Goal: Transaction & Acquisition: Purchase product/service

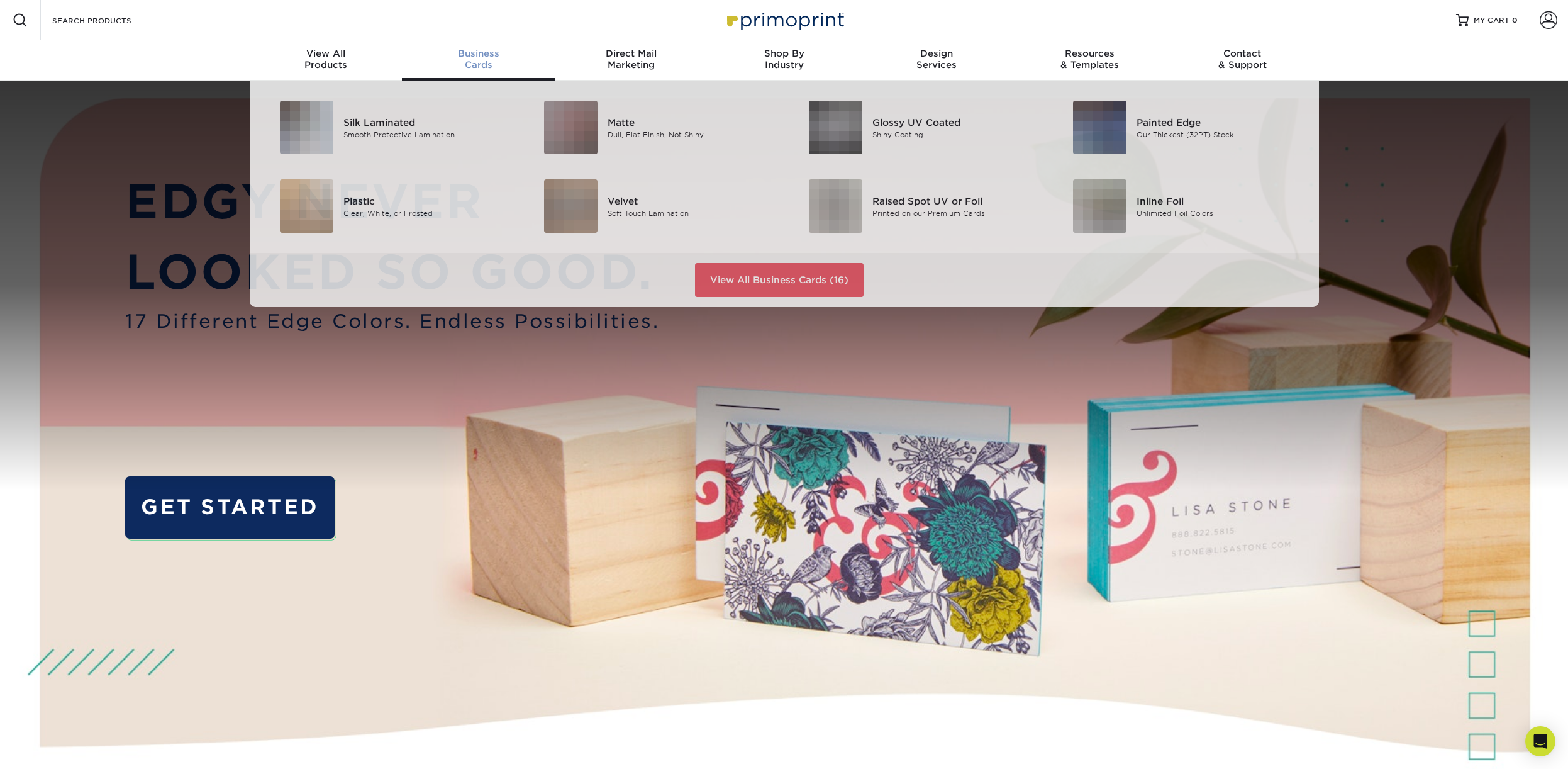
click at [490, 62] on div "Business Cards" at bounding box center [478, 59] width 153 height 22
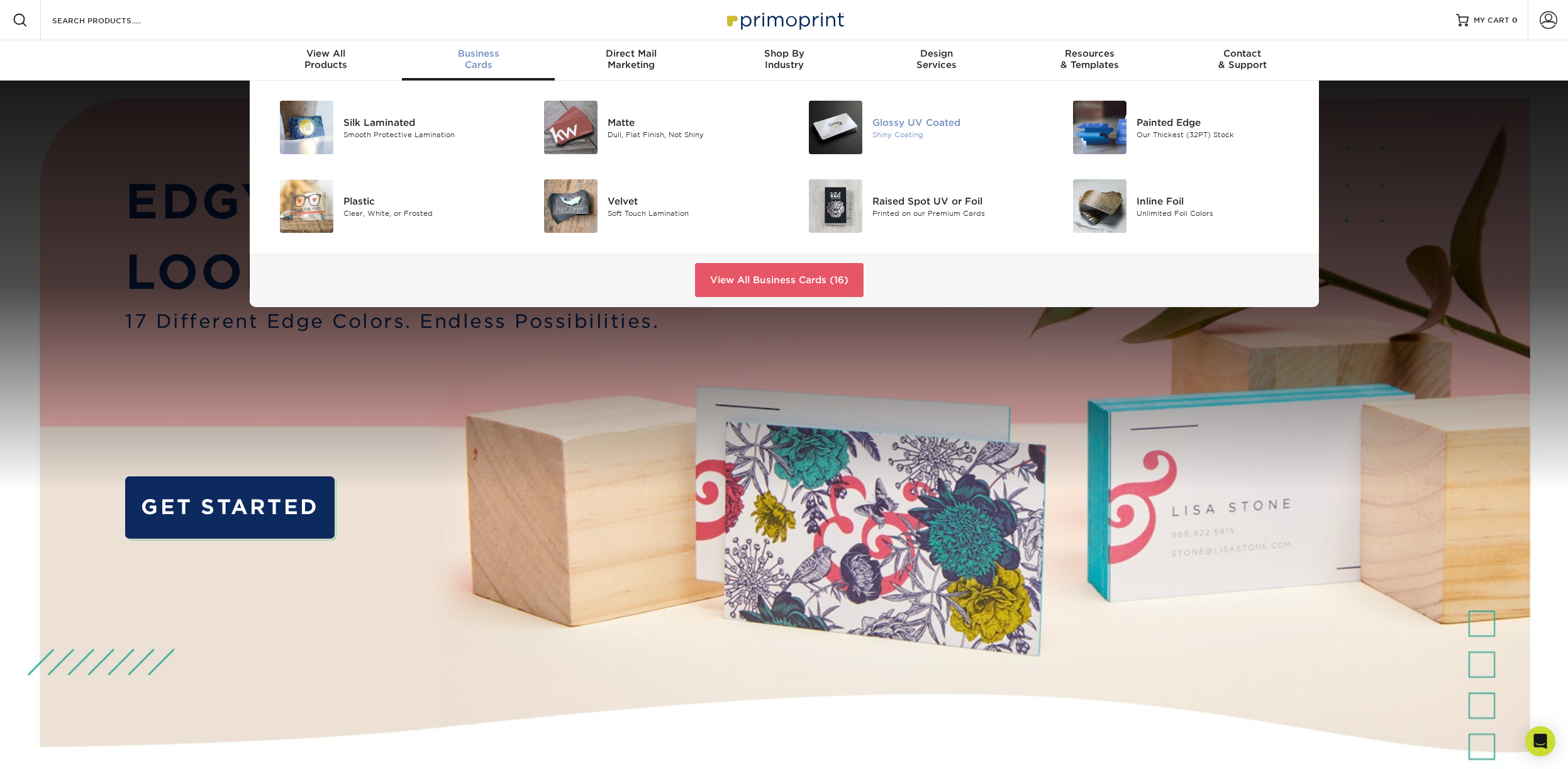
click at [886, 119] on div "Glossy UV Coated" at bounding box center [955, 122] width 167 height 14
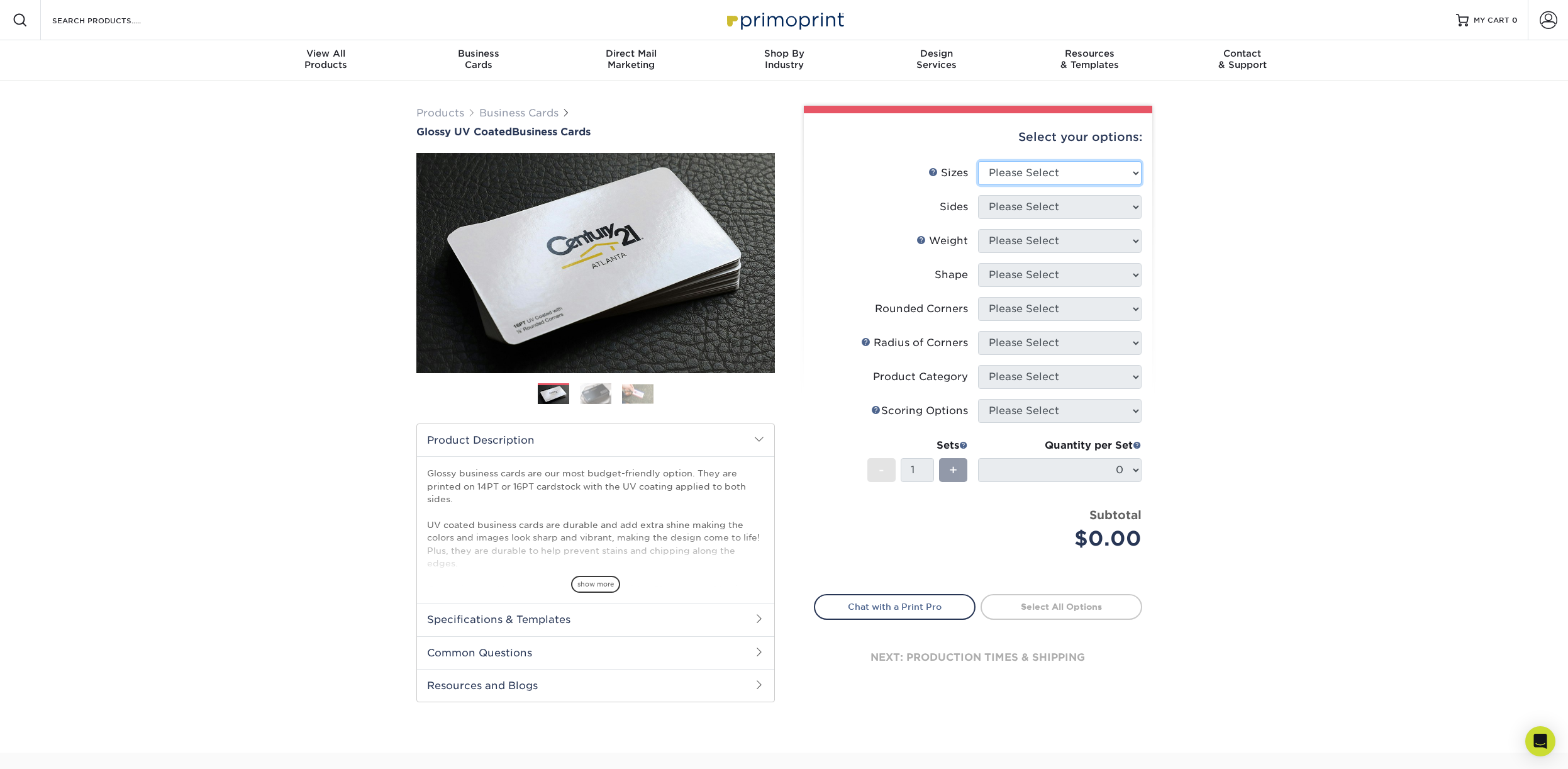
click at [978, 161] on select "Please Select 1.5" x 3.5" - Mini 1.75" x 3.5" - Mini 2" x 2" - Square 2" x 3" -…" at bounding box center [1060, 173] width 164 height 24
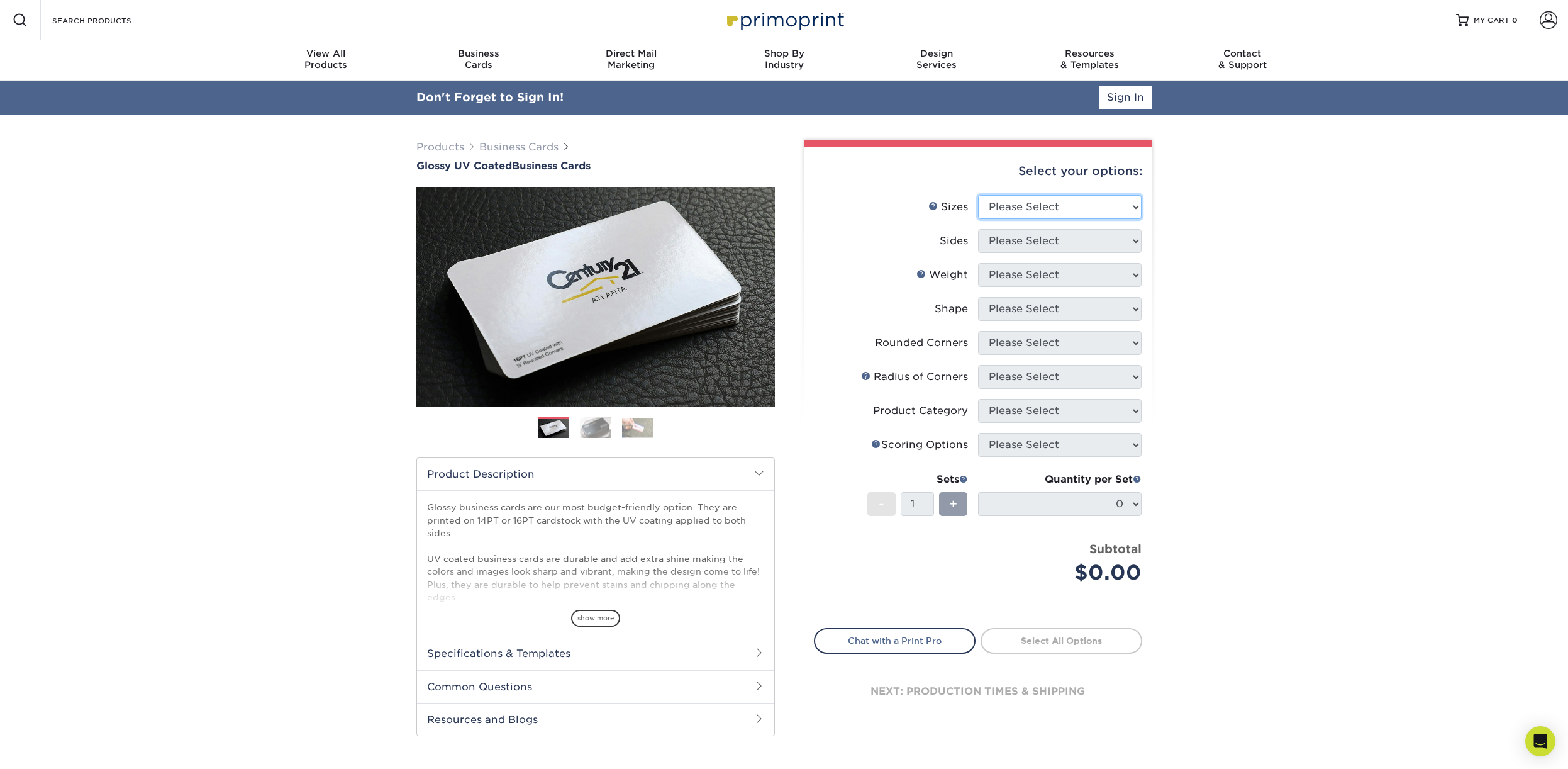
select select "2.00x3.50"
click option "2" x 3.5" - Standard" at bounding box center [0, 0] width 0 height 0
click at [1031, 228] on li "Sizes Help Sizes Please Select 1.5" x 3.5" - Mini 1.75" x 3.5" - Mini 2" x 2" -…" at bounding box center [978, 211] width 327 height 34
click at [978, 229] on select "Please Select Print Both Sides Print Front Only" at bounding box center [1060, 241] width 164 height 24
select select "13abbda7-1d64-4f25-8bb2-c179b224825d"
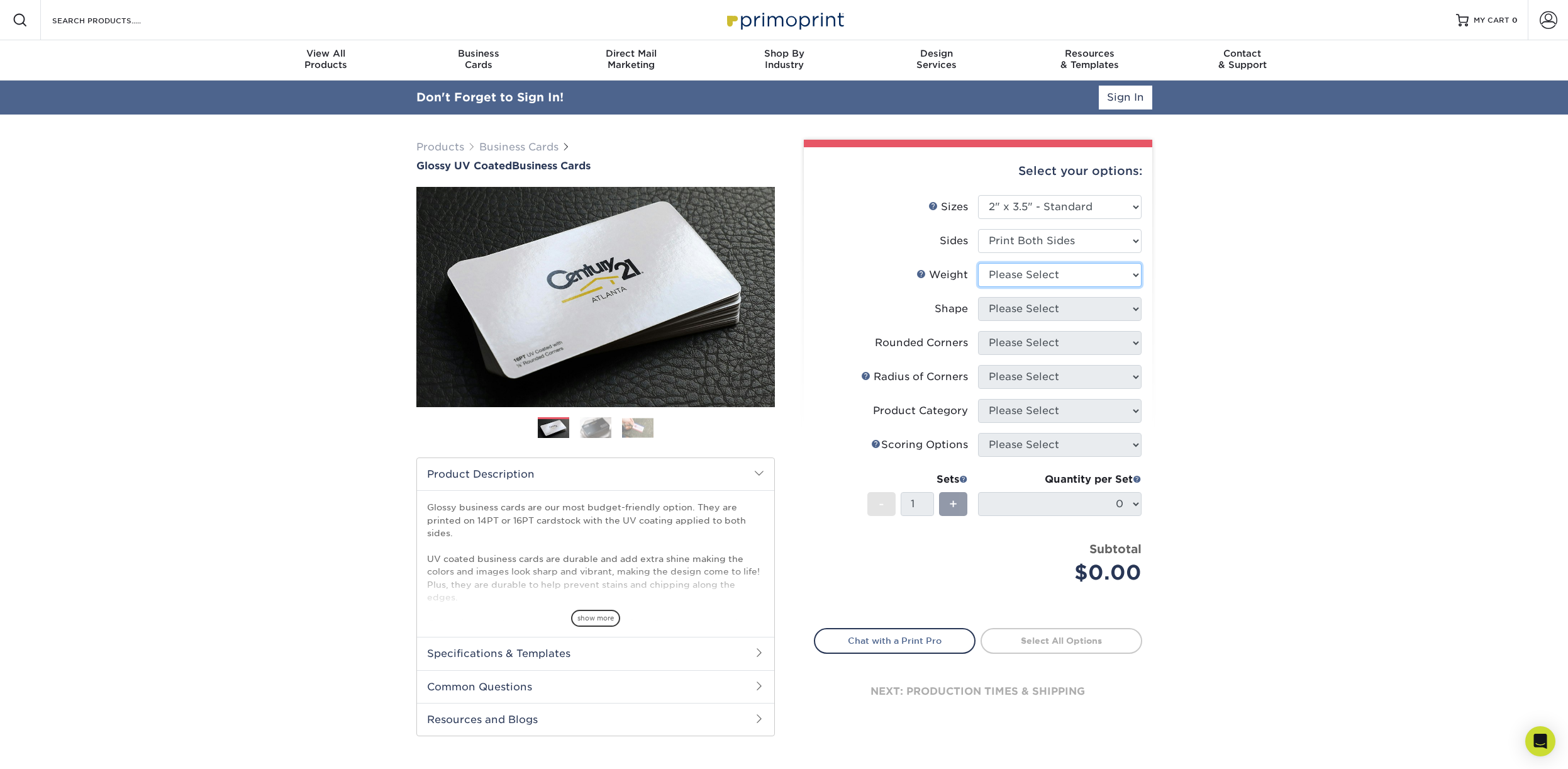
click at [978, 263] on select "Please Select 16PT 14PT" at bounding box center [1060, 275] width 164 height 24
select select "16PT"
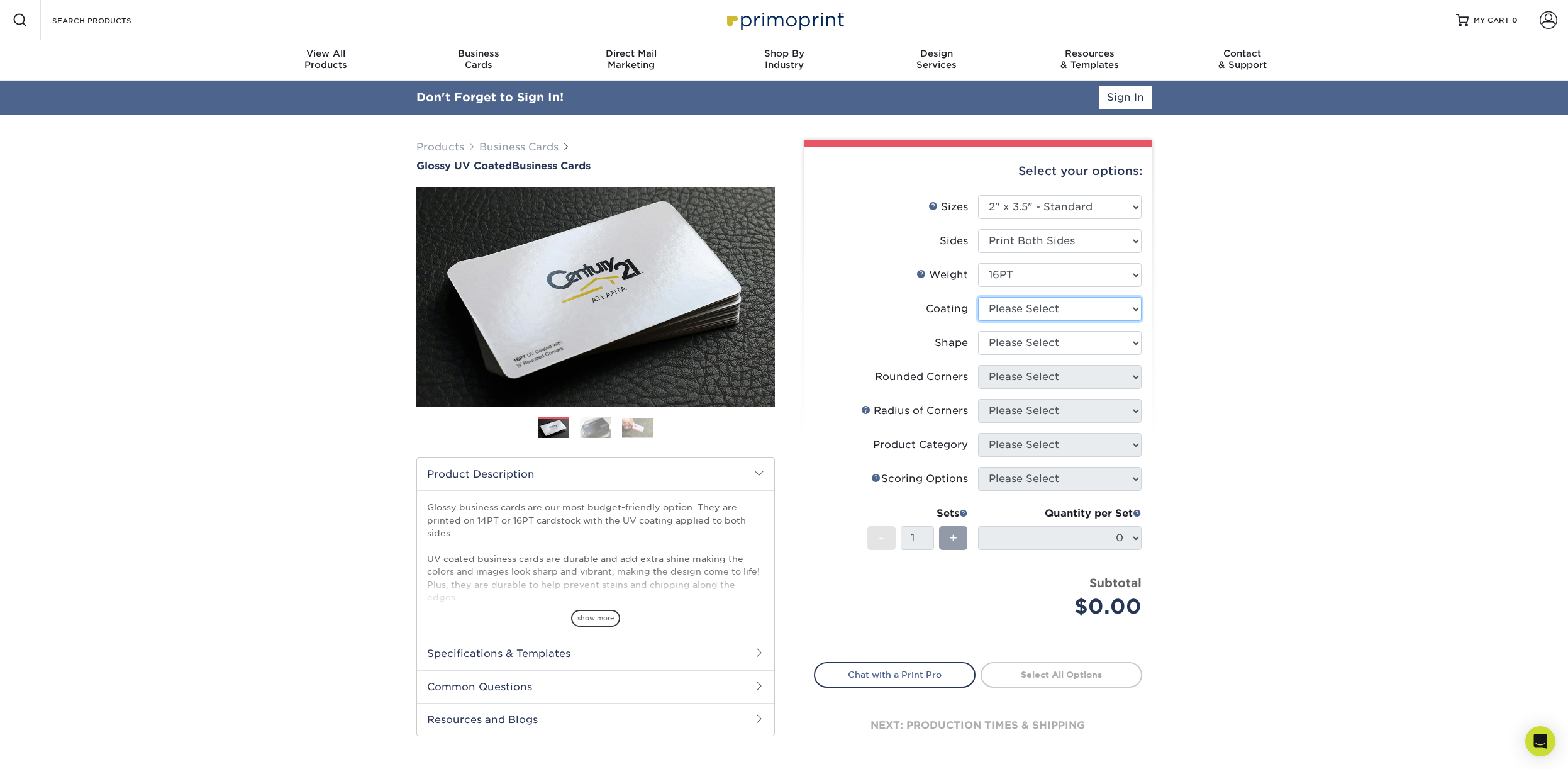
click at [978, 297] on select at bounding box center [1060, 309] width 164 height 24
select select "ae367451-b2b8-45df-a344-0f05b6a12993"
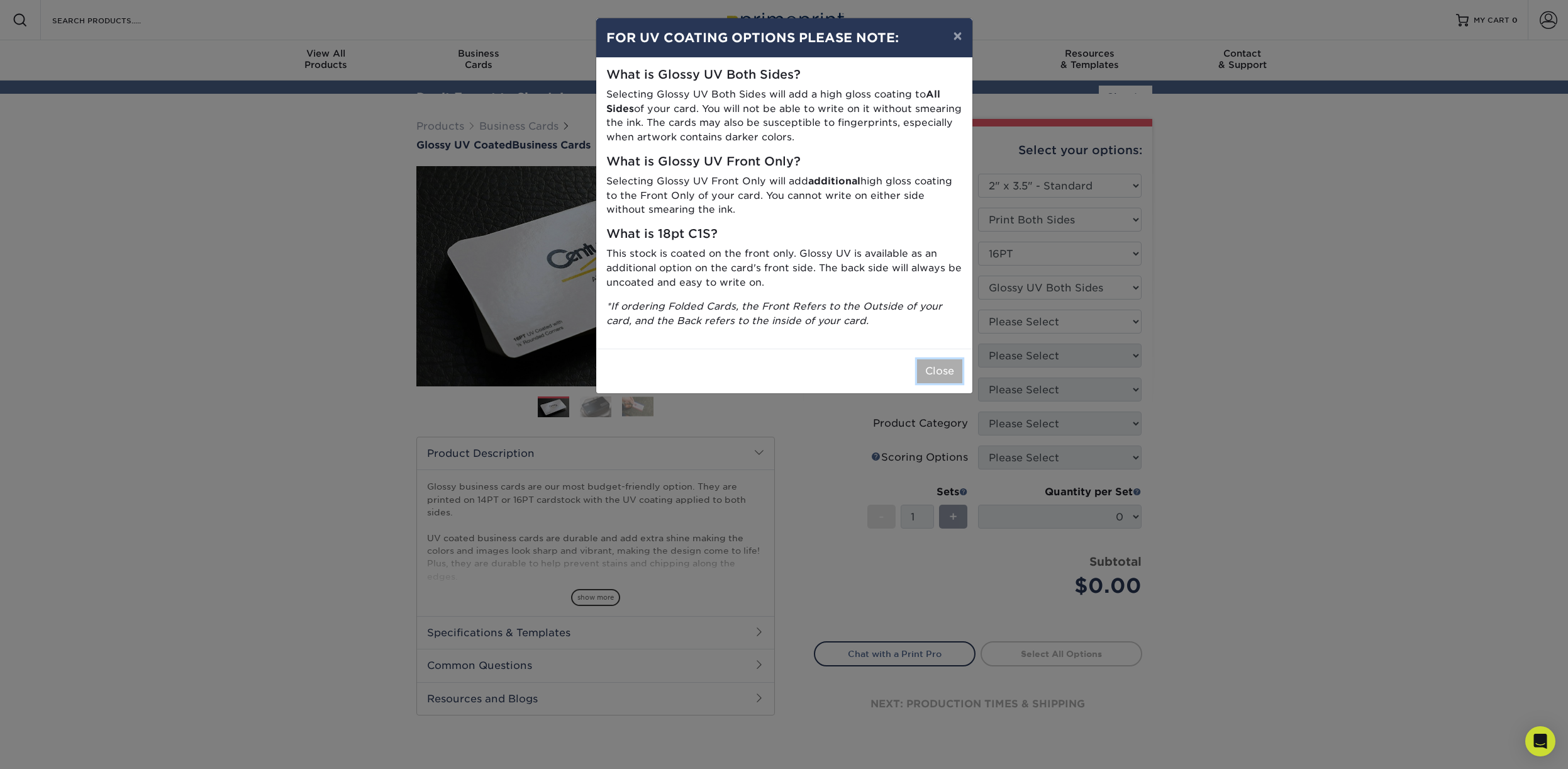
click at [929, 368] on button "Close" at bounding box center [939, 371] width 46 height 24
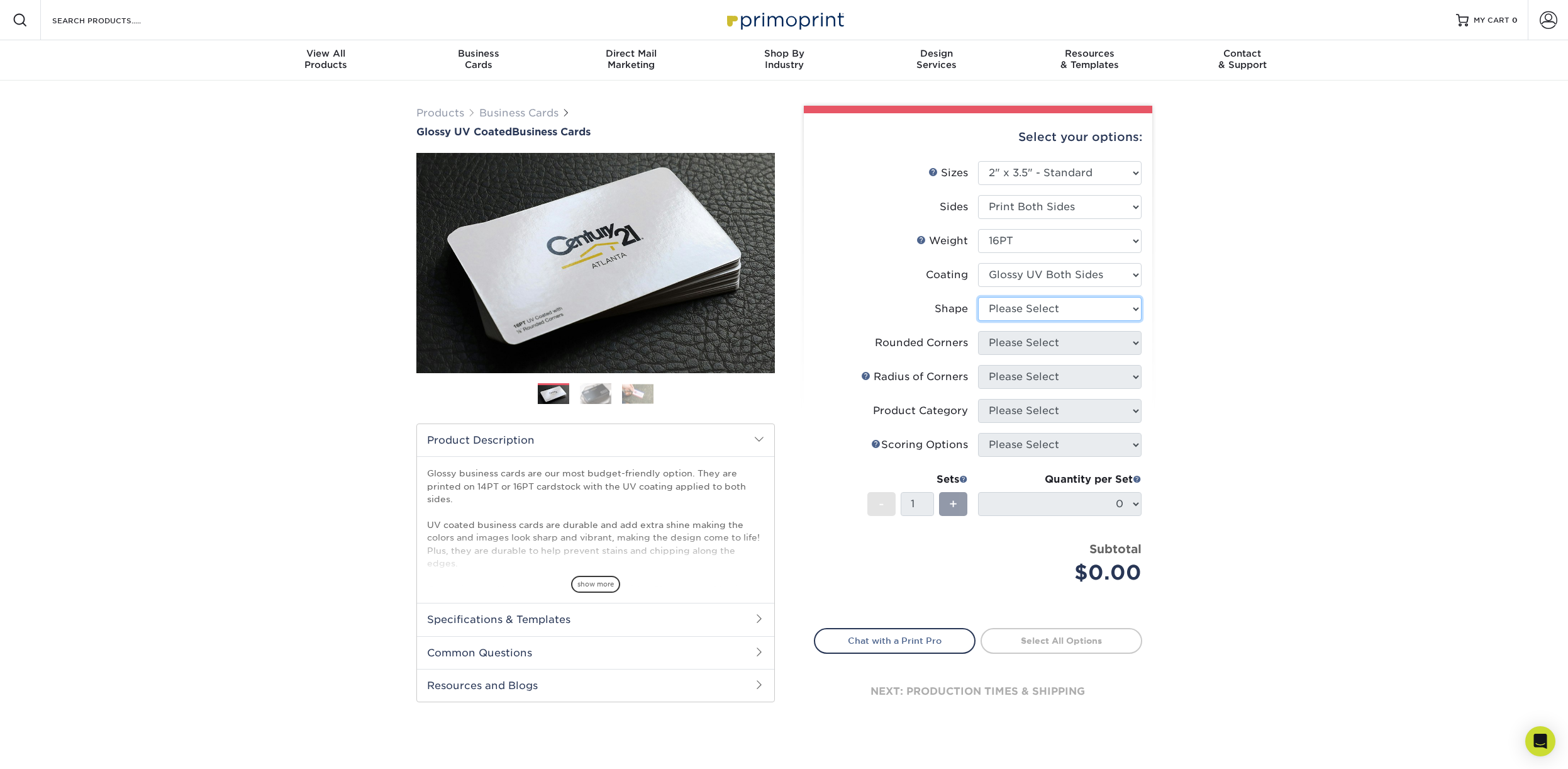
click at [978, 297] on select "Please Select Standard Oval" at bounding box center [1060, 309] width 164 height 24
select select "standard"
click at [978, 331] on select "Please Select Yes - Round 2 Corners Yes - Round 4 Corners No" at bounding box center [1060, 343] width 164 height 24
select select "0"
click option "No" at bounding box center [0, 0] width 0 height 0
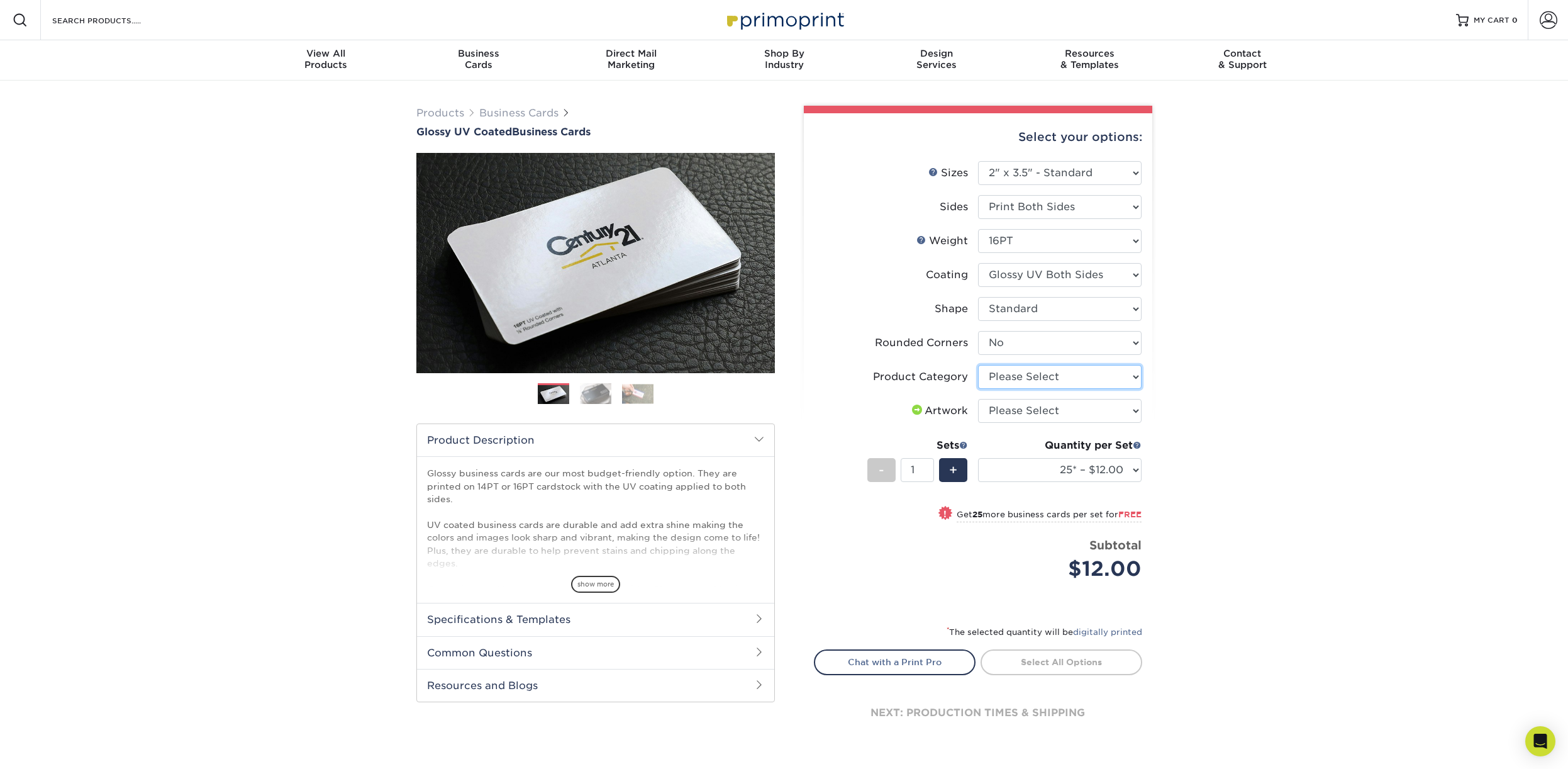
click at [978, 365] on select "Please Select Business Cards" at bounding box center [1060, 377] width 164 height 24
select select "3b5148f1-0588-4f88-a218-97bcfdce65c1"
click option "Business Cards" at bounding box center [0, 0] width 0 height 0
click at [978, 399] on select "Please Select I will upload files I need a design - $100" at bounding box center [1060, 411] width 164 height 24
select select "upload"
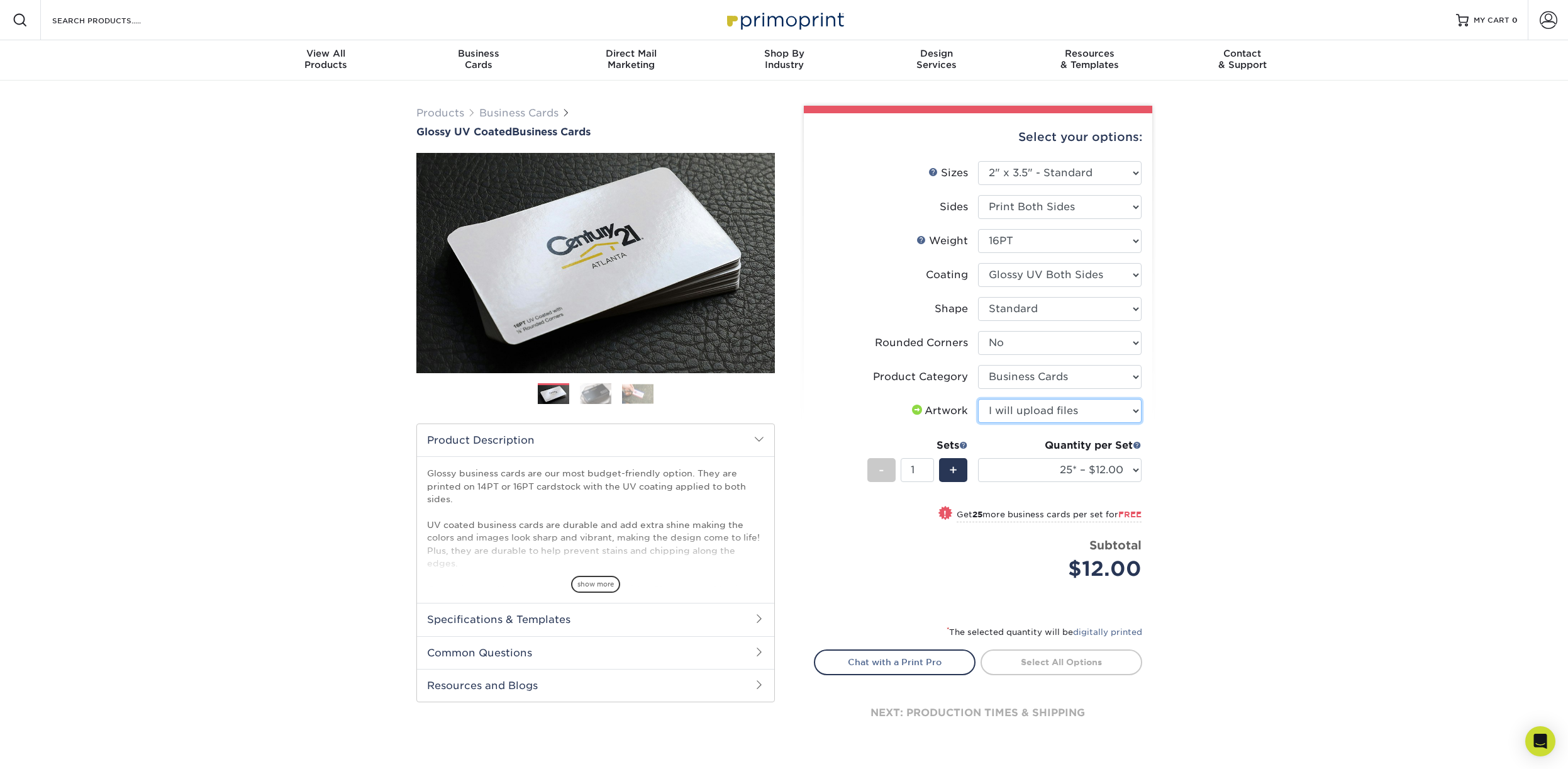
click option "I will upload files" at bounding box center [0, 0] width 0 height 0
click at [978, 458] on select "25* – $12.00 50* – $12.00 100* – $12.00 250* – $21.00 500 – $42.00 1000 – $53.0…" at bounding box center [1060, 470] width 164 height 24
select select "1000 – $53.00"
click option "1000 – $53.00" at bounding box center [0, 0] width 0 height 0
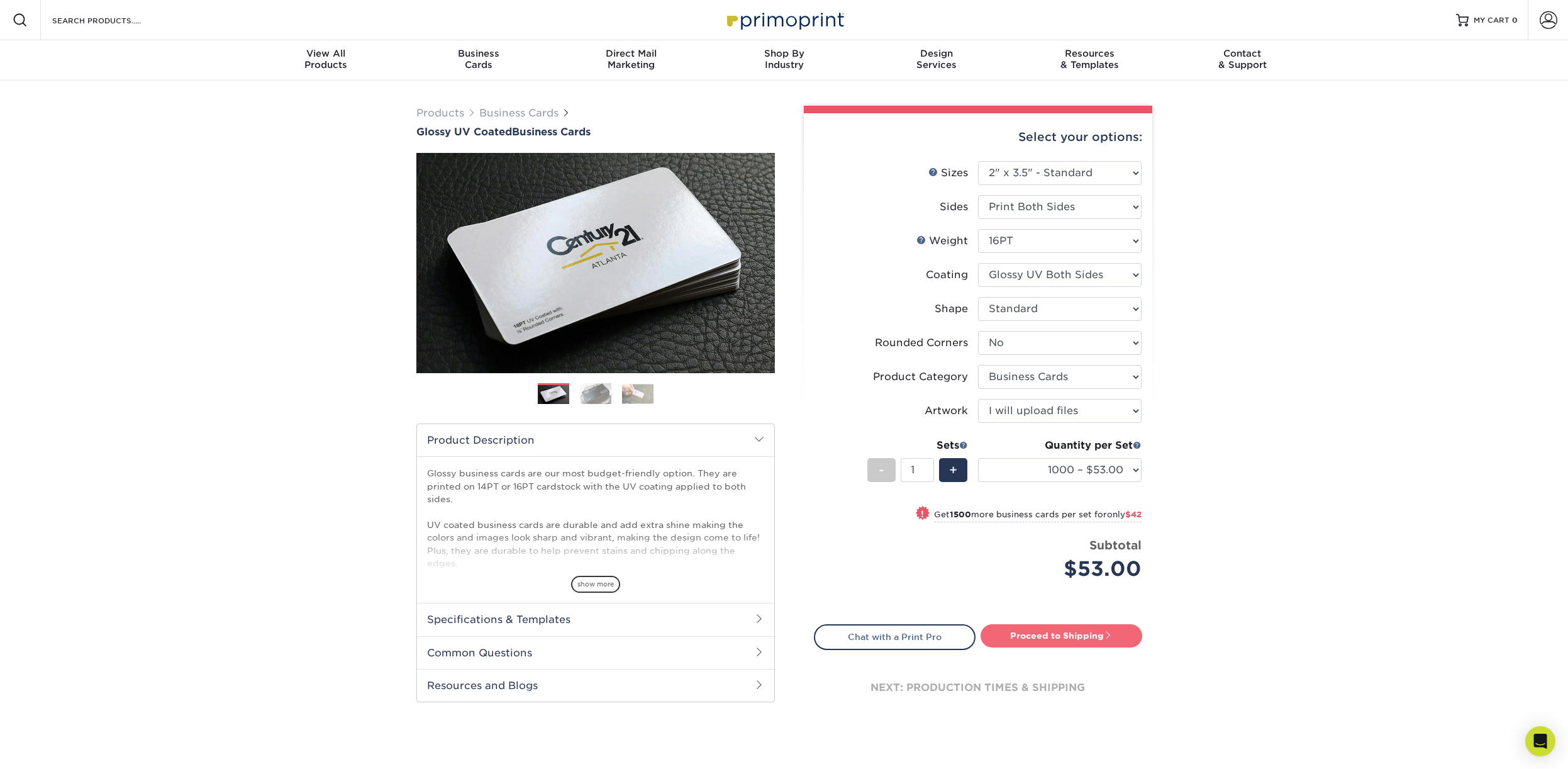
click at [1071, 634] on link "Proceed to Shipping" at bounding box center [1061, 635] width 161 height 22
type input "Set 1"
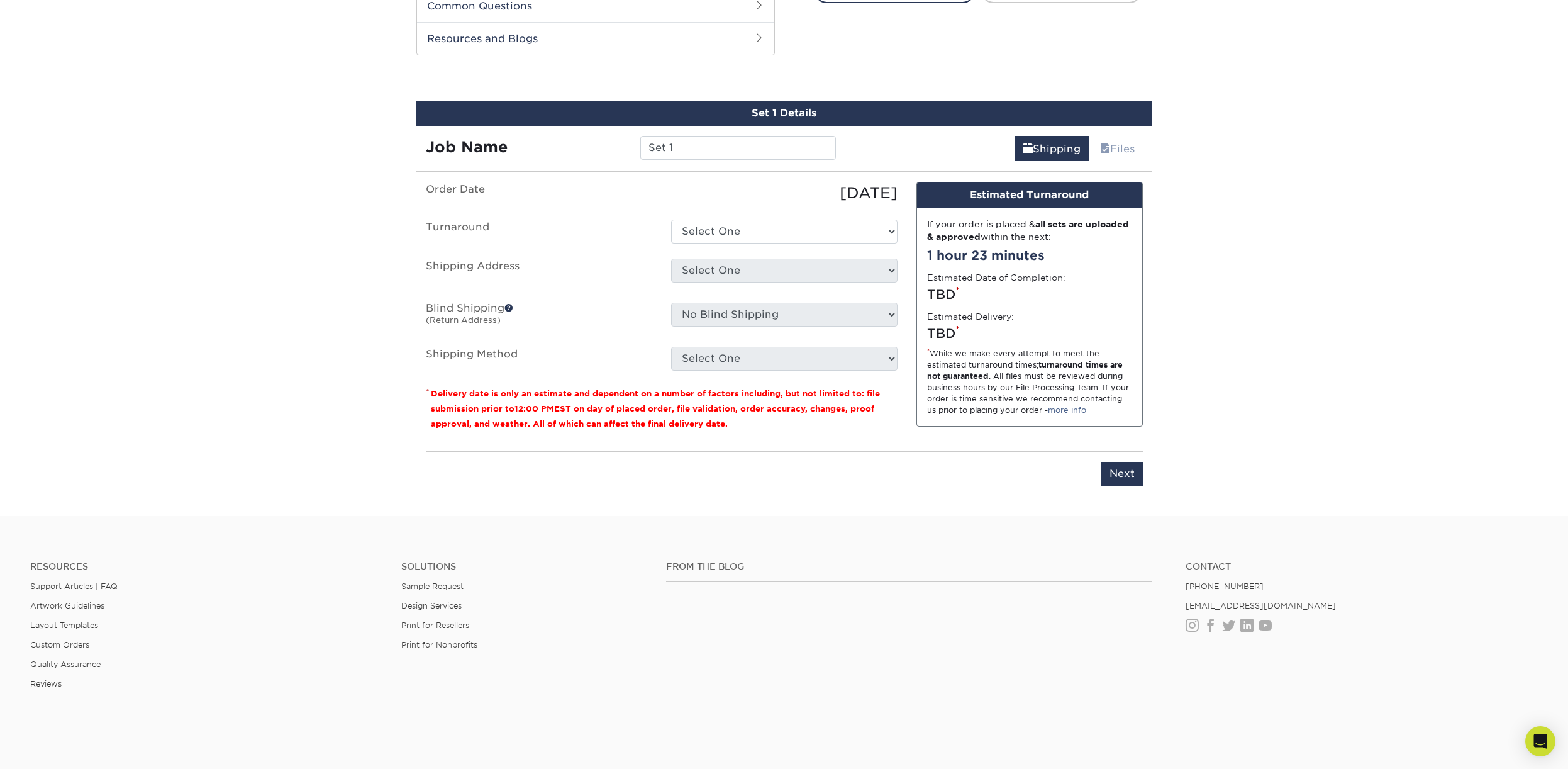
scroll to position [658, 0]
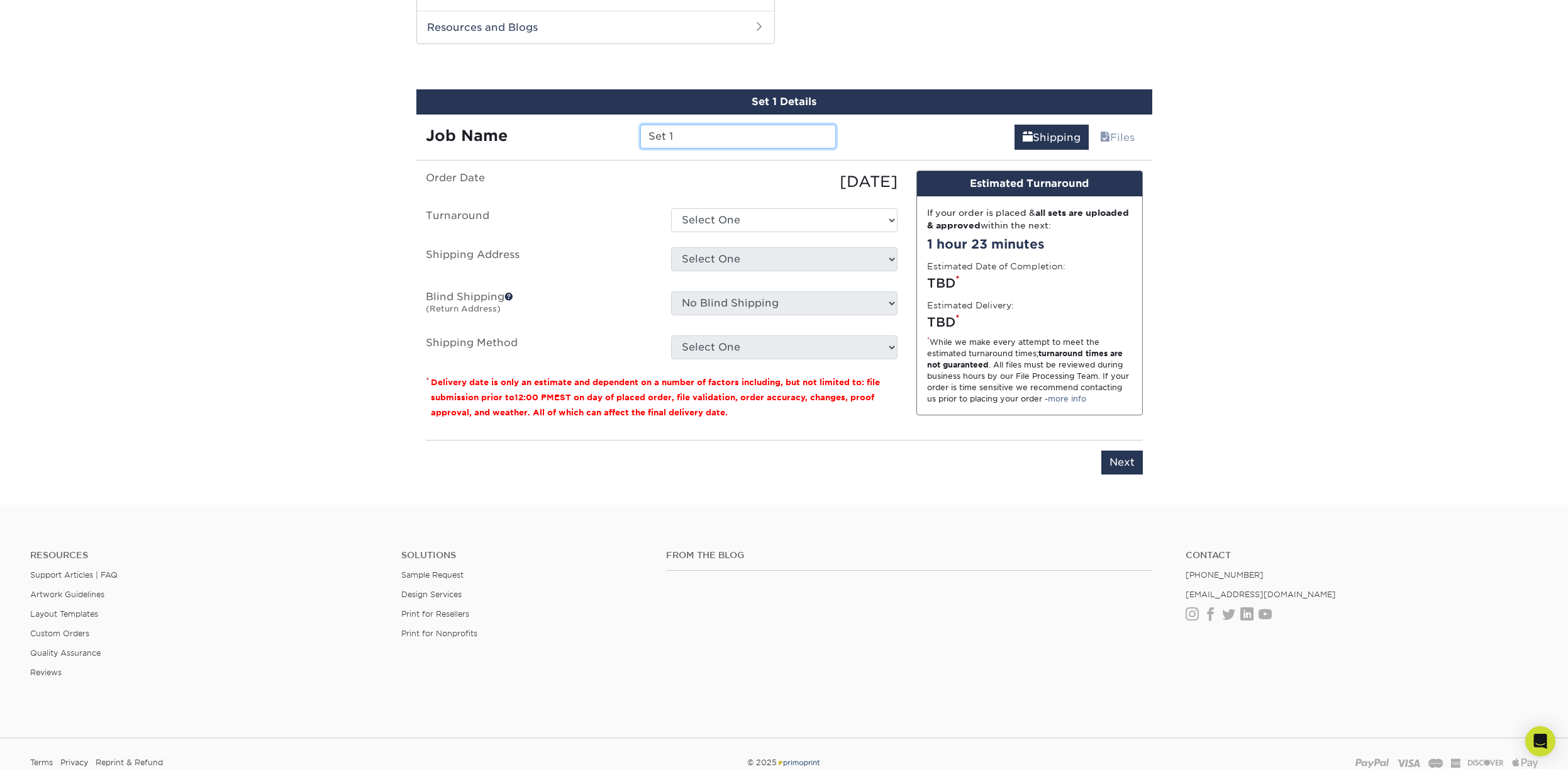
click at [715, 143] on input "Set 1" at bounding box center [738, 137] width 196 height 24
click at [726, 232] on ul "Order Date [DATE] [GEOGRAPHIC_DATA] Select One 2-4 Business Days 2 Day Next Bus…" at bounding box center [661, 265] width 472 height 189
click at [671, 209] on select "Select One 2-4 Business Days 2 Day Next Business Day" at bounding box center [784, 220] width 226 height 24
select select "a4b988fe-bf75-4c9d-ab09-3724192d9116"
click option "Next Business Day" at bounding box center [0, 0] width 0 height 0
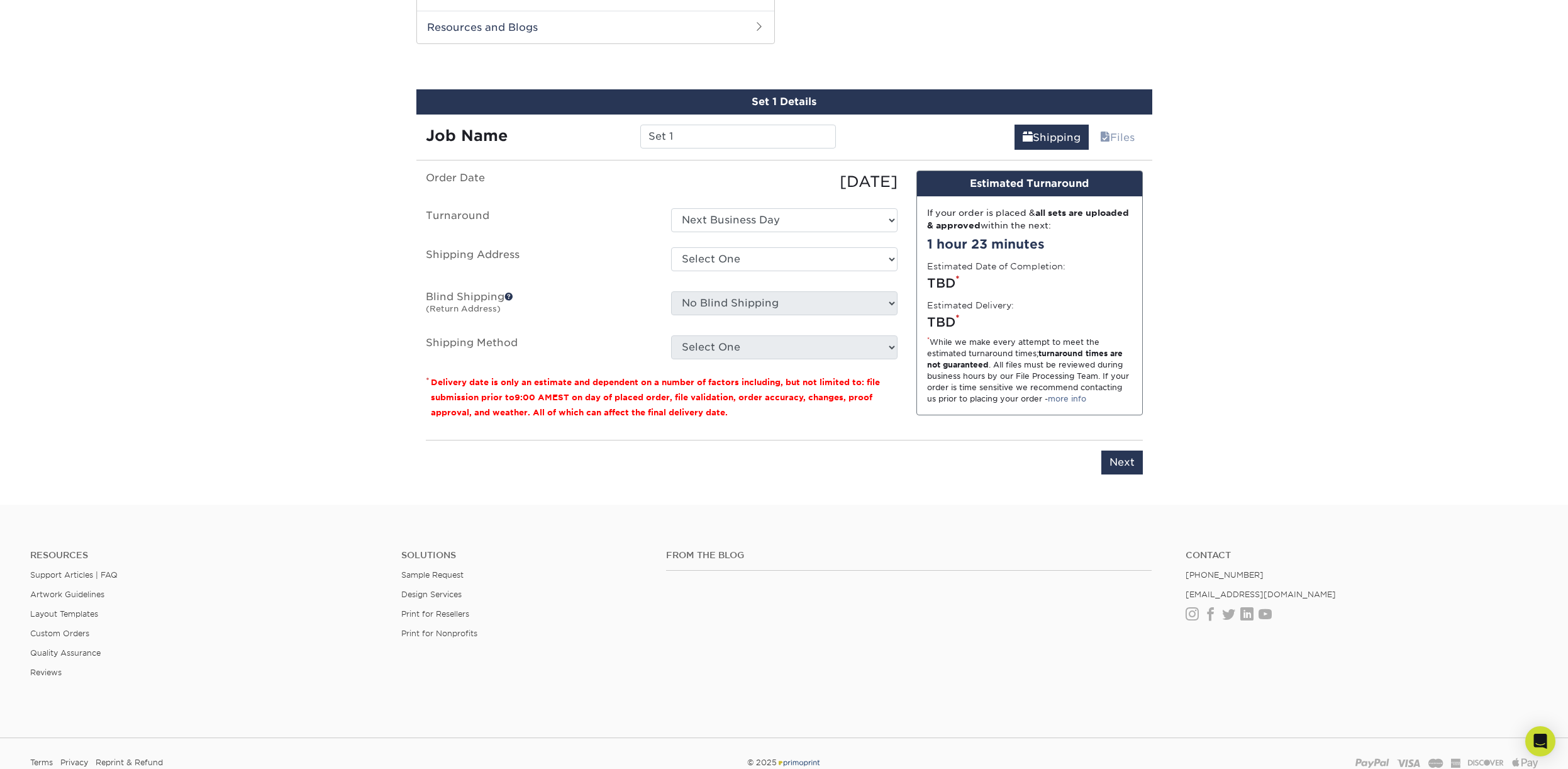
click at [717, 240] on ul "Order Date [DATE] [GEOGRAPHIC_DATA] Select One 2-4 Business Days 2 Day Next Bus…" at bounding box center [661, 265] width 472 height 189
click at [671, 247] on select "Select One + Add New Address - Login" at bounding box center [784, 259] width 226 height 24
click option "- Login" at bounding box center [0, 0] width 0 height 0
select select "-1"
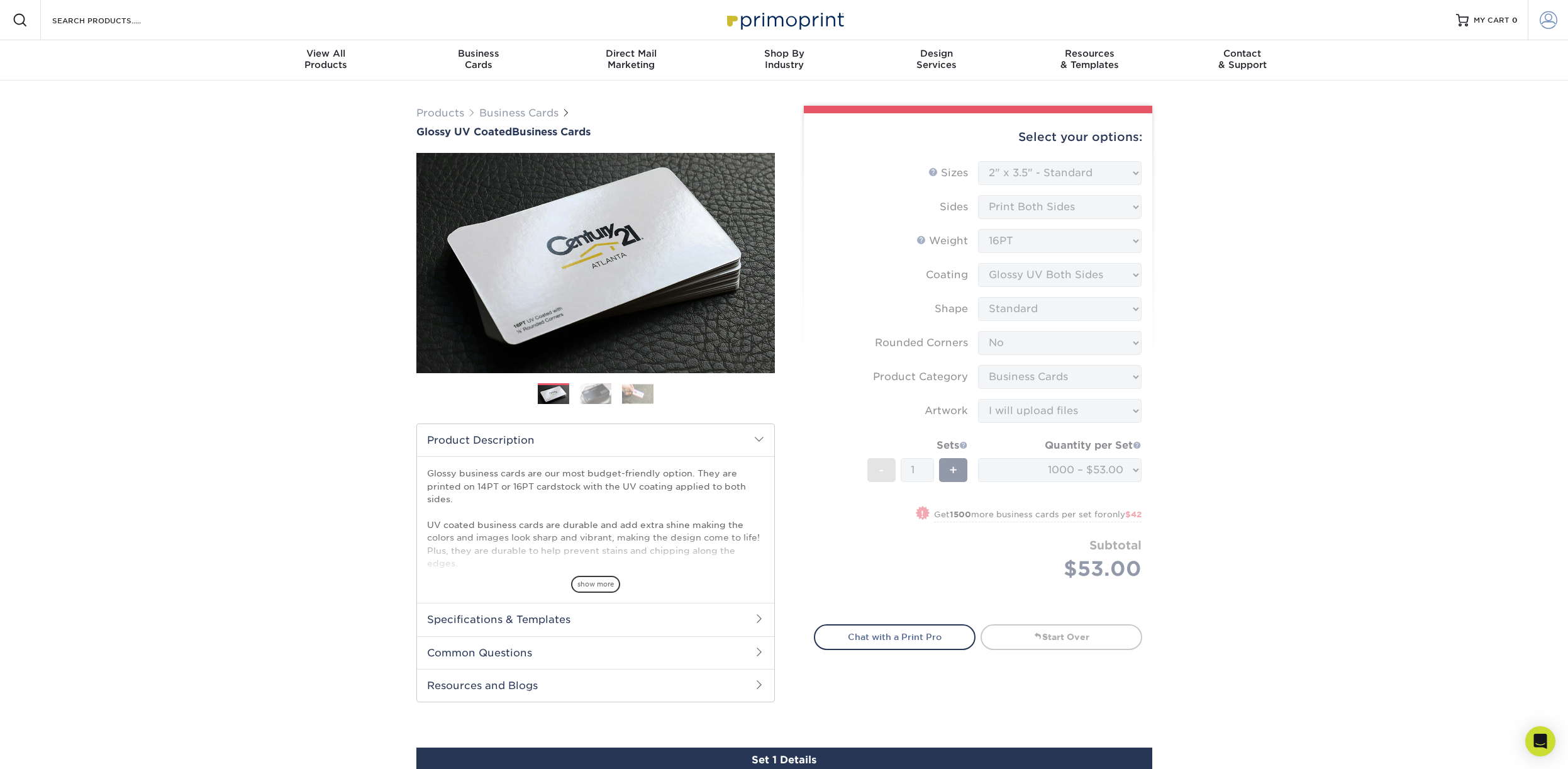
click at [1548, 20] on span at bounding box center [1549, 20] width 18 height 18
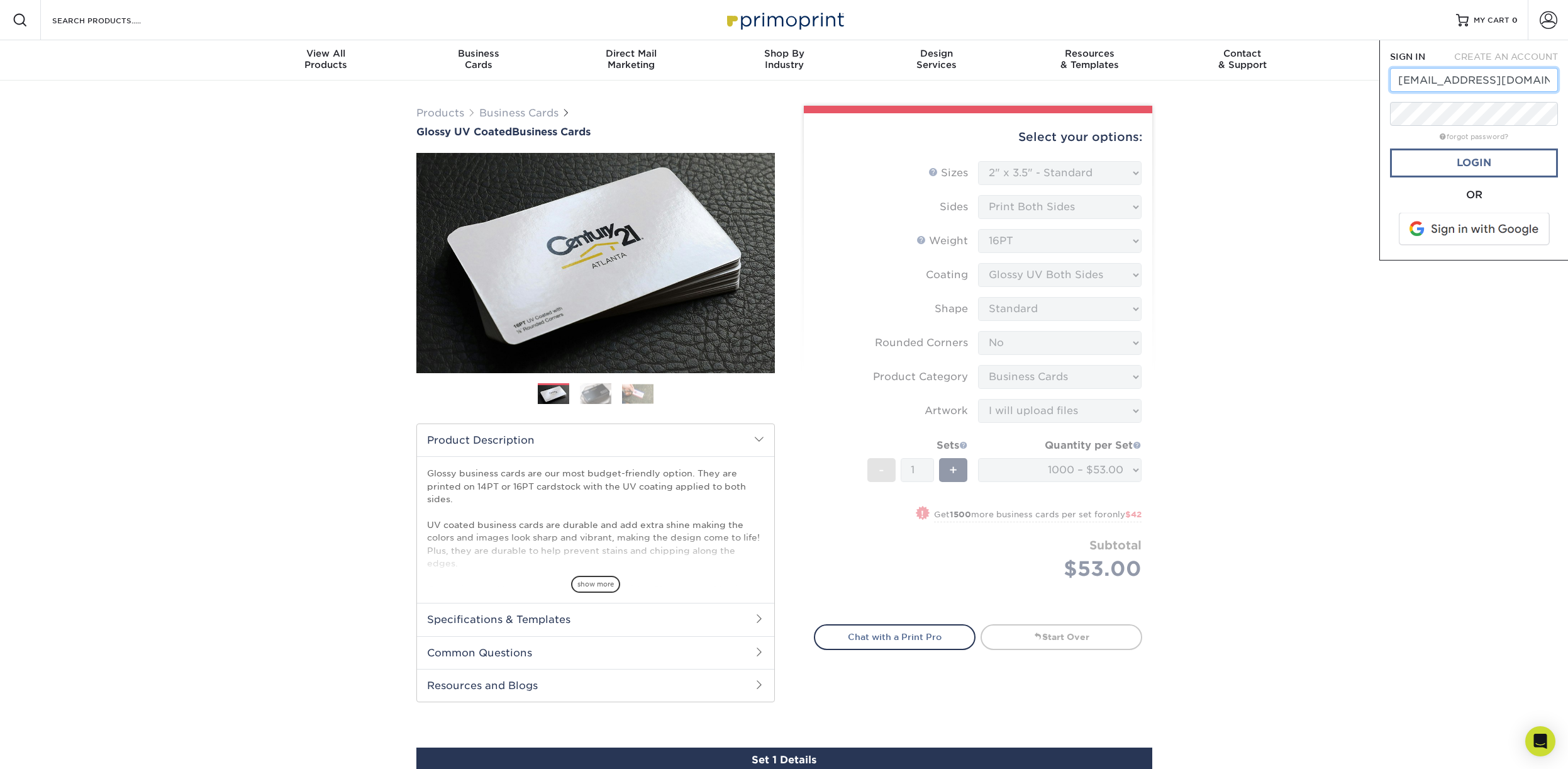
type input "[EMAIL_ADDRESS][DOMAIN_NAME]"
click at [1469, 165] on link "Login" at bounding box center [1474, 163] width 168 height 29
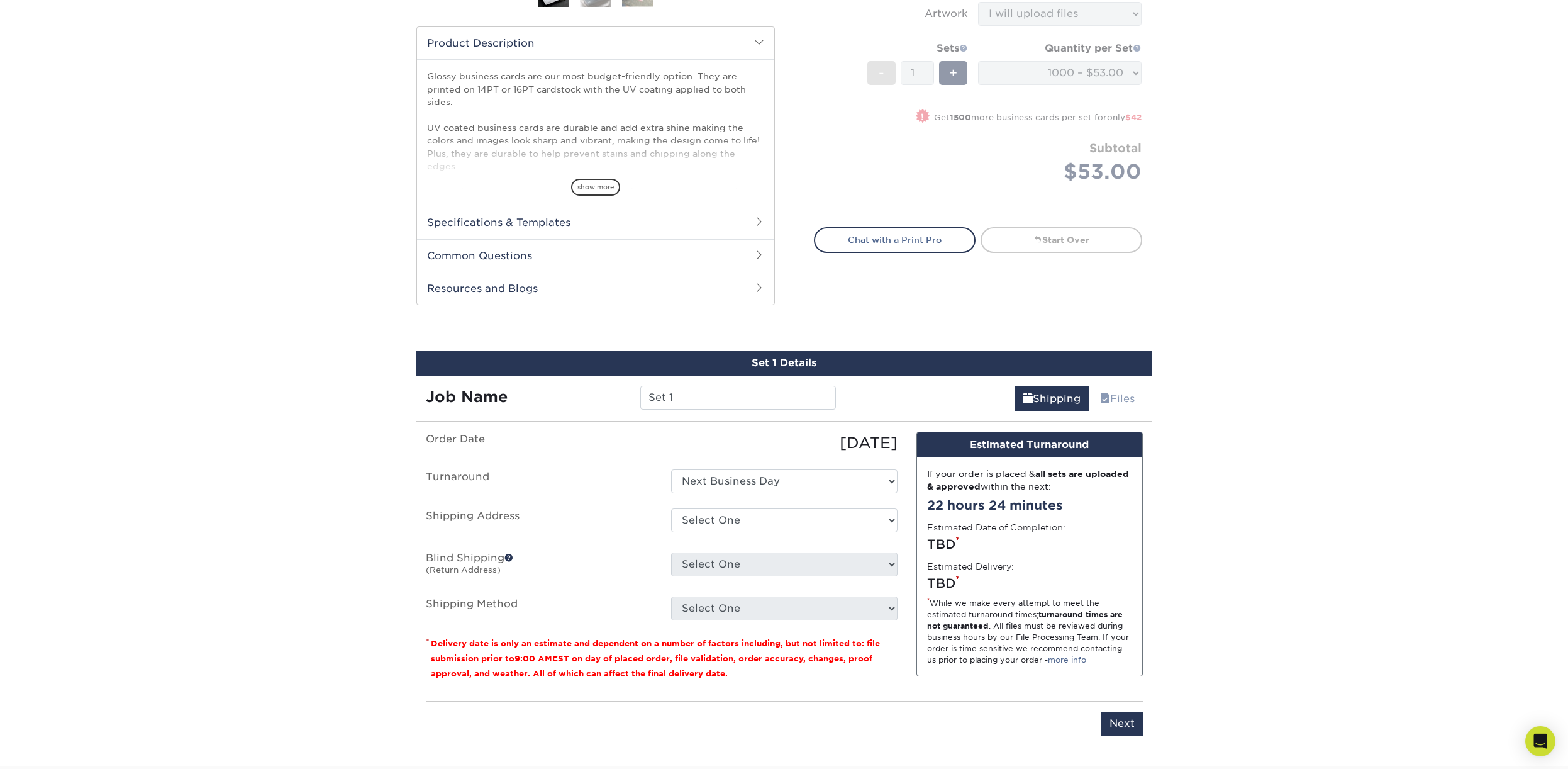
scroll to position [513, 0]
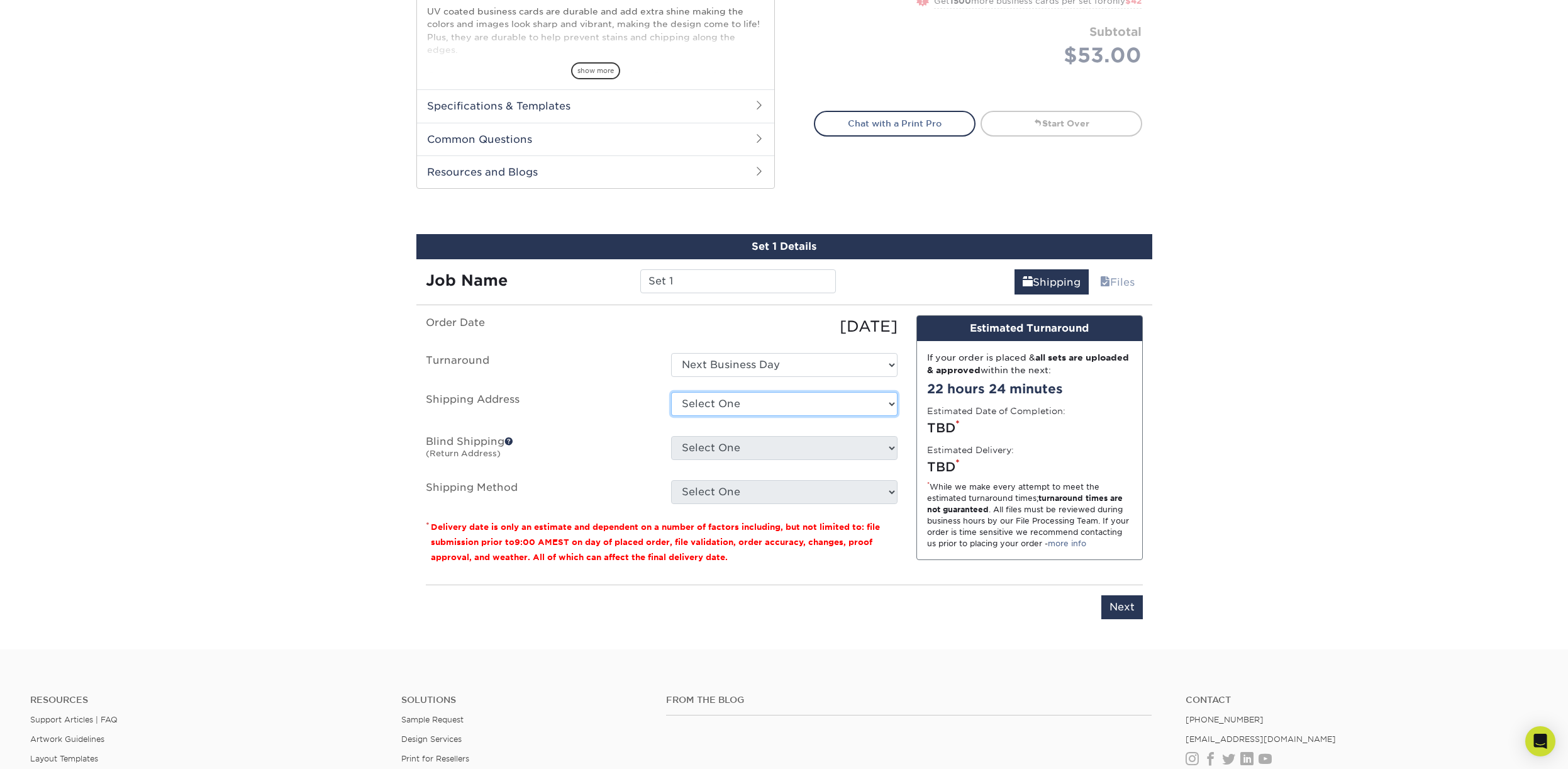
click at [671, 392] on select "Select [GEOGRAPHIC_DATA][STREET_ADDRESS][STREET_ADDRESS][STREET_ADDRESS][STREET…" at bounding box center [784, 404] width 226 height 24
select select "newaddress"
click option "+ Add New Address" at bounding box center [0, 0] width 0 height 0
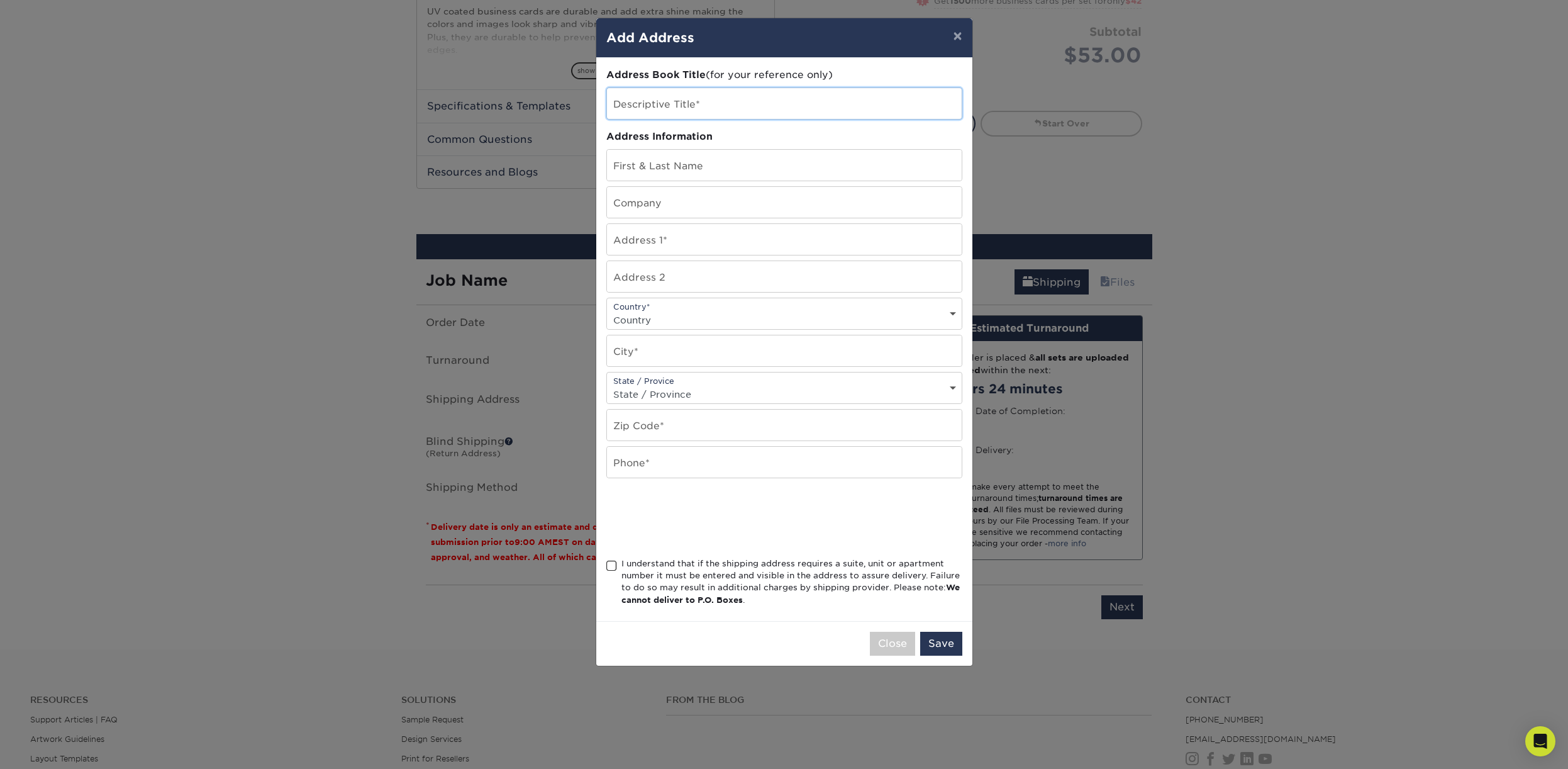
click at [717, 102] on input "text" at bounding box center [784, 103] width 355 height 31
type input "[PERSON_NAME] Home"
type input "[PERSON_NAME]"
paste input "[PHONE_NUMBER]"
type input "[PHONE_NUMBER]"
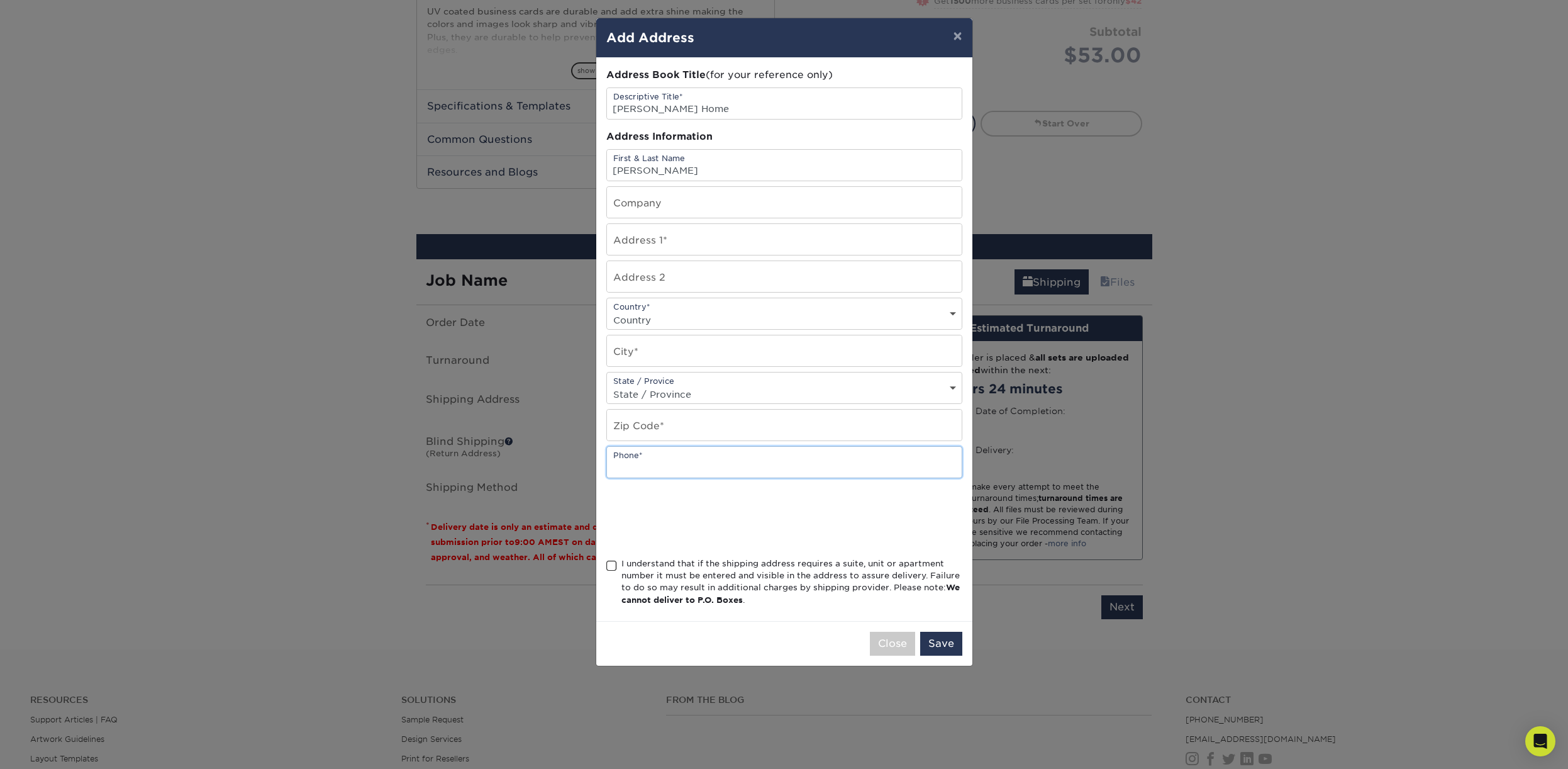
click at [676, 475] on input "text" at bounding box center [784, 462] width 355 height 31
paste input "[PHONE_NUMBER]"
type input "[PHONE_NUMBER]"
click at [679, 247] on input "text" at bounding box center [784, 239] width 355 height 31
paste input "[STREET_ADDRESS]"
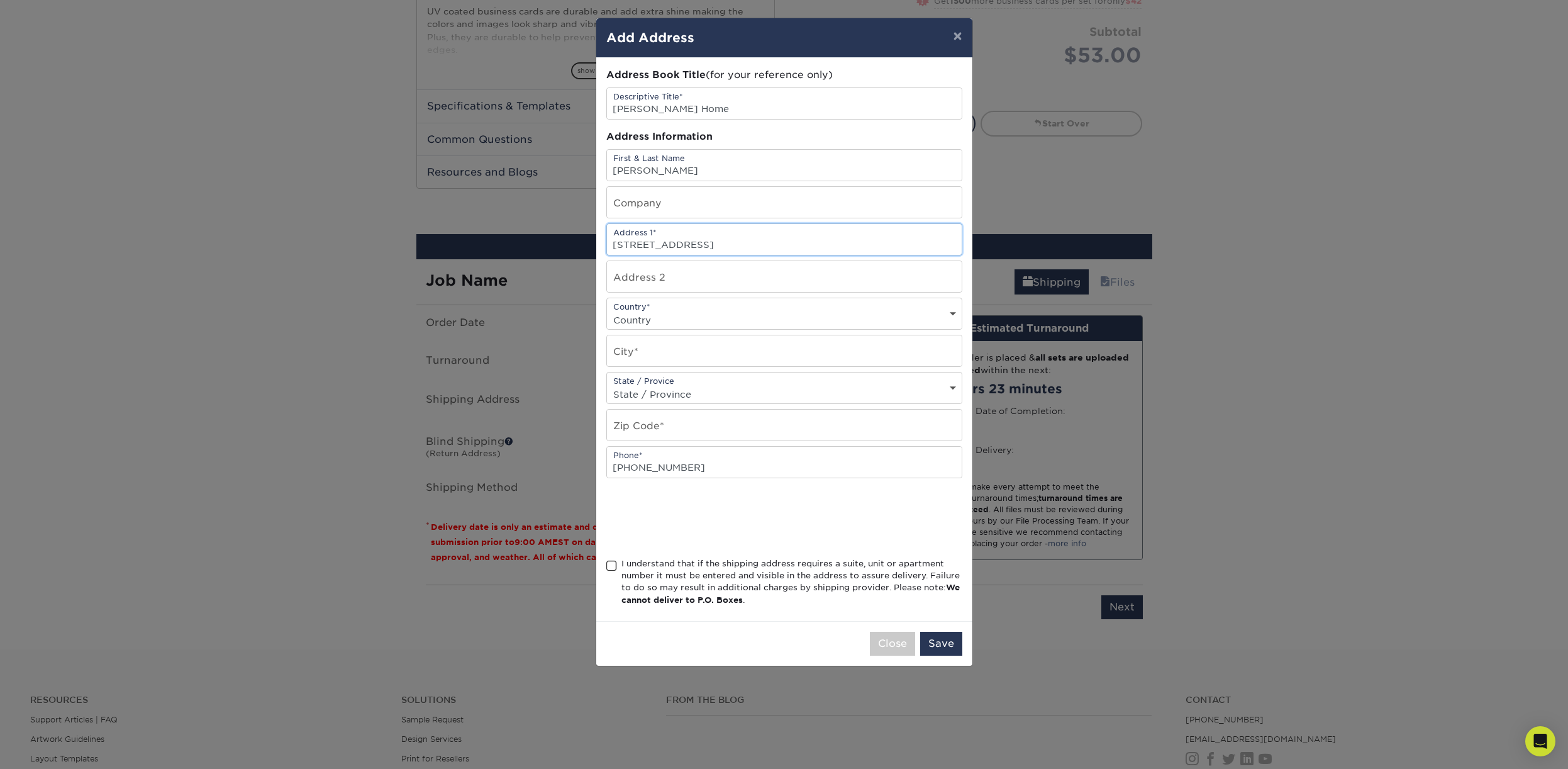
type input "[STREET_ADDRESS]"
click at [607, 311] on select "Country [GEOGRAPHIC_DATA] [GEOGRAPHIC_DATA] ----------------------------- [GEOG…" at bounding box center [784, 320] width 355 height 18
select select "US"
click option "[GEOGRAPHIC_DATA]" at bounding box center [0, 0] width 0 height 0
click at [670, 362] on input "text" at bounding box center [784, 350] width 355 height 31
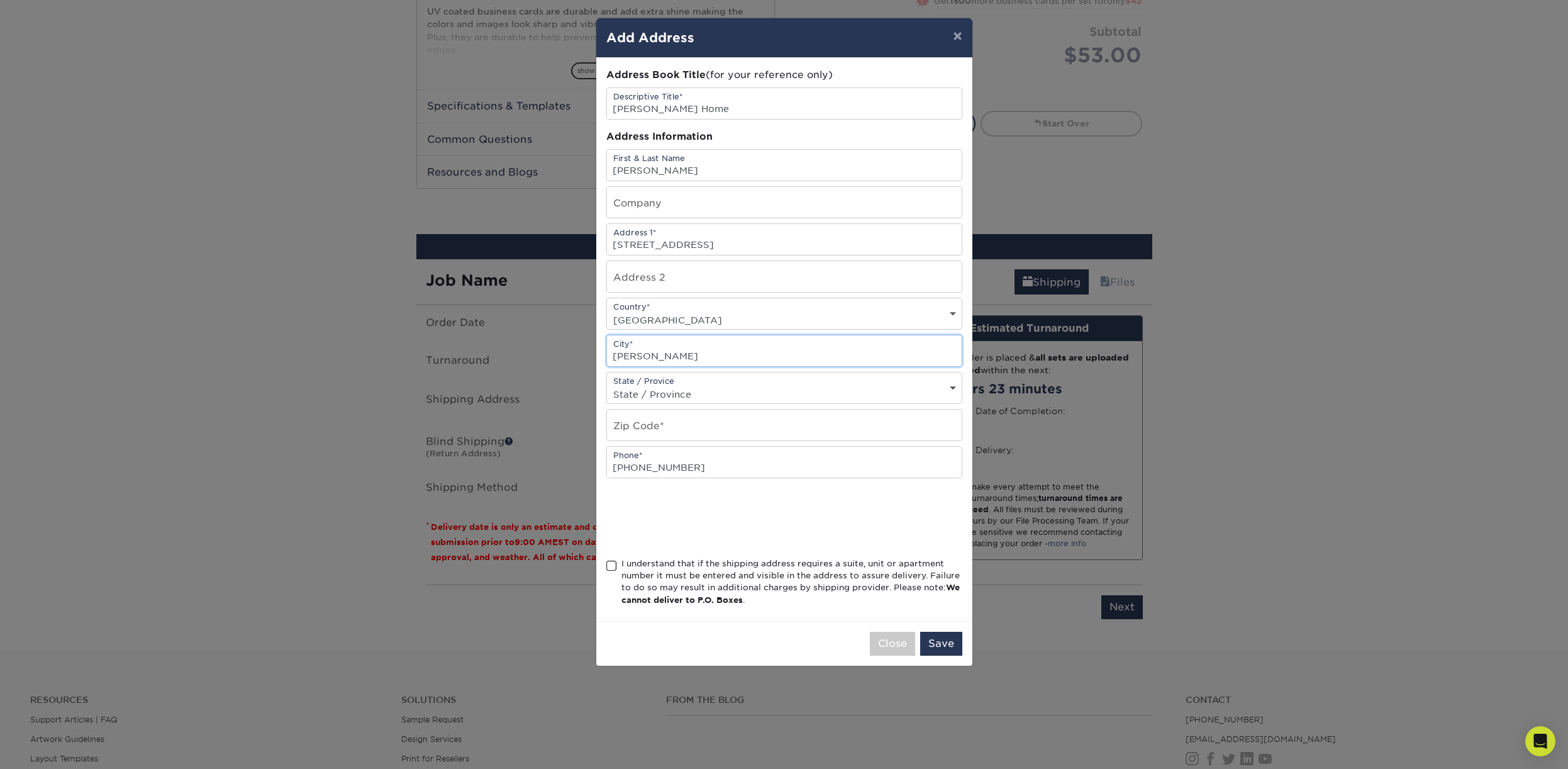
type input "[PERSON_NAME]"
select select "FL"
click at [676, 440] on input "text" at bounding box center [784, 424] width 355 height 31
type input "34219"
click at [614, 568] on span at bounding box center [611, 566] width 10 height 12
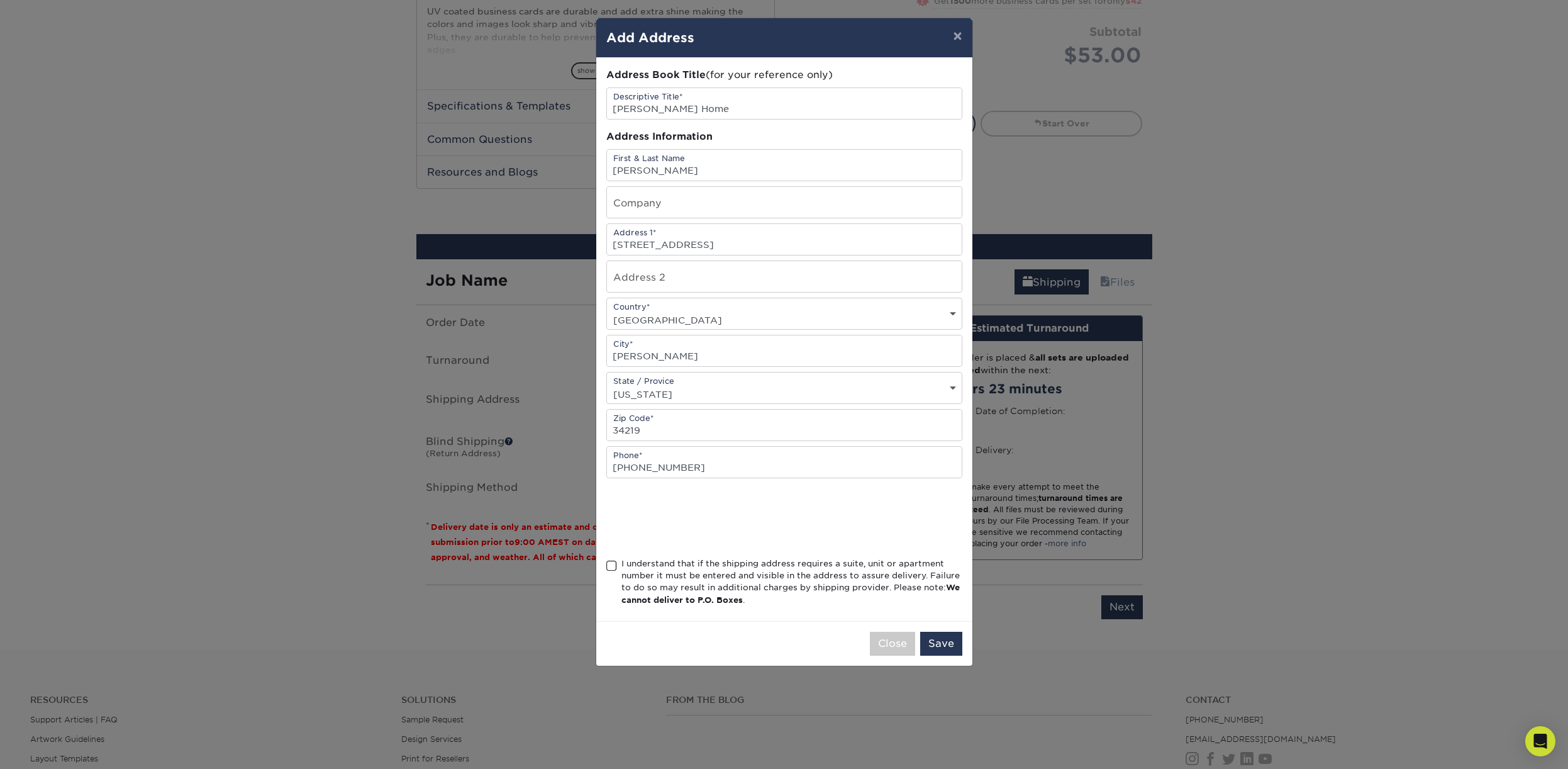
click at [0, 0] on input "I understand that if the shipping address requires a suite, unit or apartment n…" at bounding box center [0, 0] width 0 height 0
click at [933, 646] on button "Save" at bounding box center [941, 643] width 42 height 24
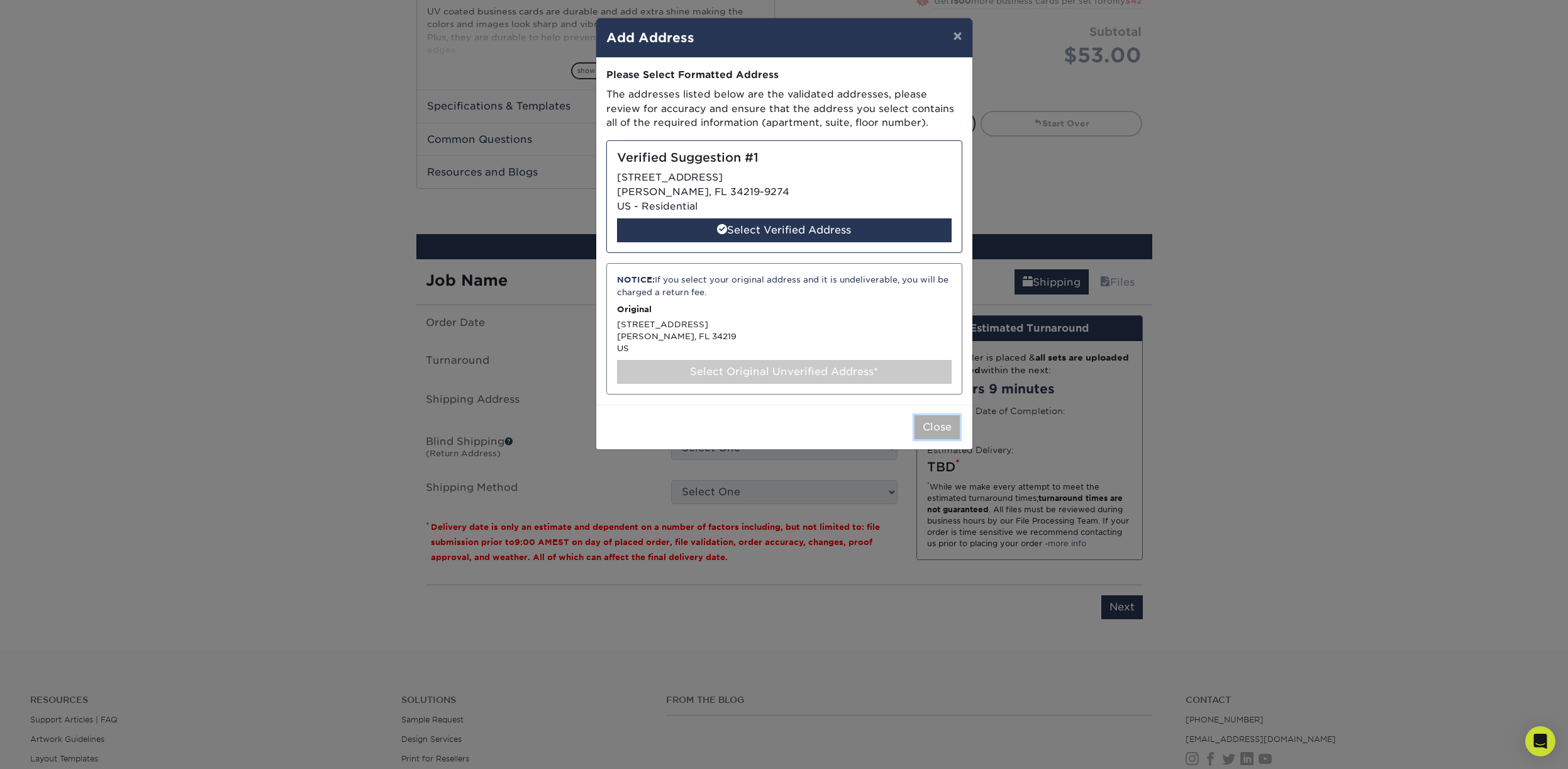
click at [931, 427] on button "Close" at bounding box center [937, 427] width 46 height 24
